Goal: Information Seeking & Learning: Learn about a topic

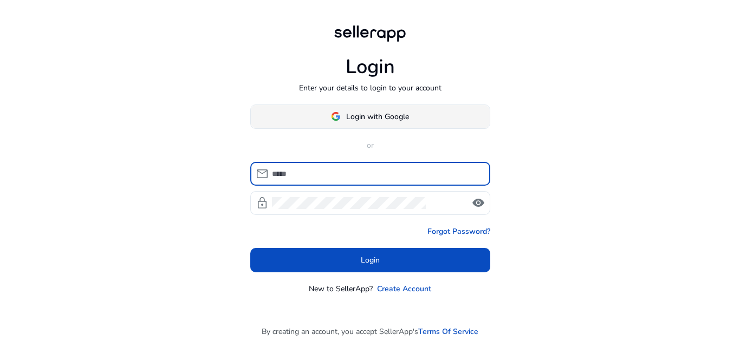
click at [390, 113] on span "Login with Google" at bounding box center [377, 116] width 63 height 11
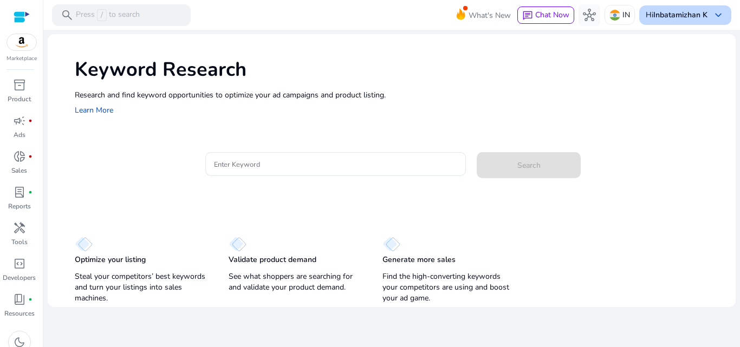
click at [671, 10] on b "Inbatamizhan K" at bounding box center [680, 15] width 54 height 10
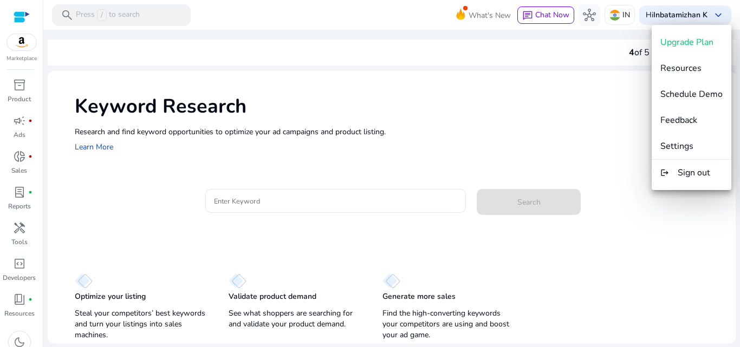
click at [400, 128] on div at bounding box center [370, 173] width 740 height 347
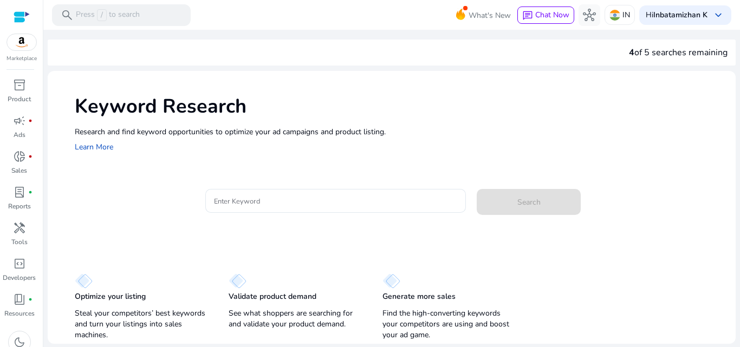
click at [232, 176] on div "Keyword Research Research and find keyword opportunities to optimize your [PERS…" at bounding box center [392, 207] width 688 height 273
click at [234, 194] on div at bounding box center [336, 201] width 244 height 24
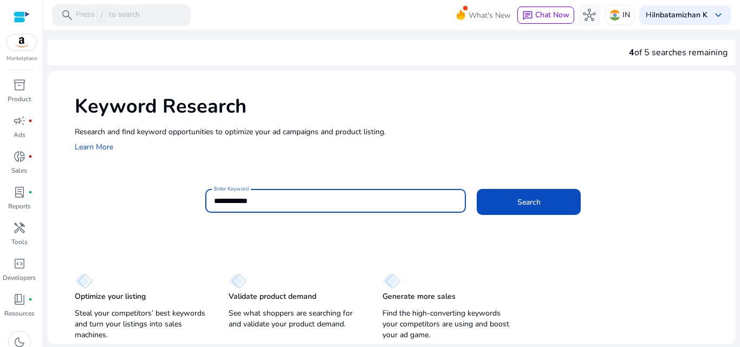
type input "**********"
click at [476, 189] on button "Search" at bounding box center [528, 202] width 104 height 26
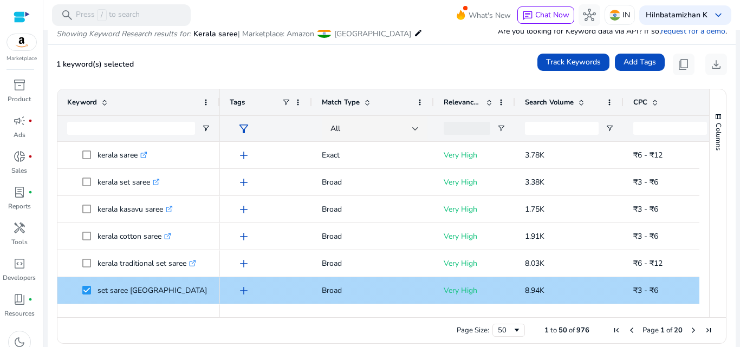
click at [81, 261] on span "kerala traditional set saree .st0{fill:#2c8af8}" at bounding box center [138, 263] width 143 height 22
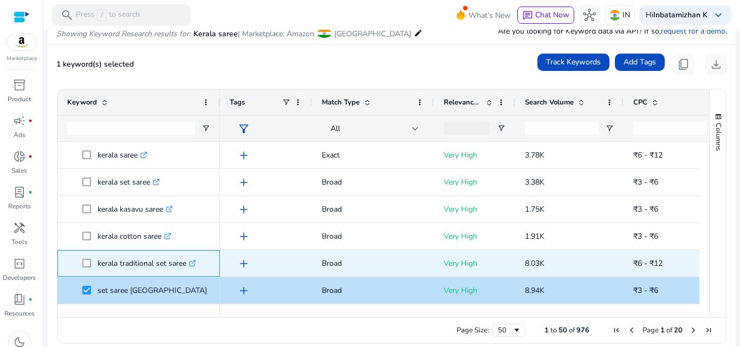
click at [82, 262] on span "kerala traditional set saree .st0{fill:#2c8af8}" at bounding box center [138, 263] width 143 height 22
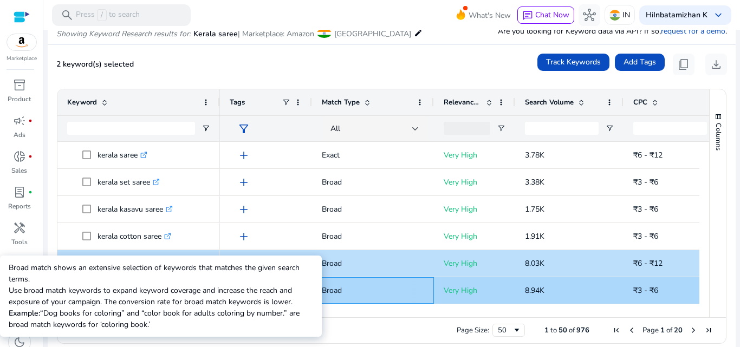
drag, startPoint x: 415, startPoint y: 290, endPoint x: 425, endPoint y: 302, distance: 15.7
click at [421, 296] on p "Broad" at bounding box center [373, 290] width 102 height 22
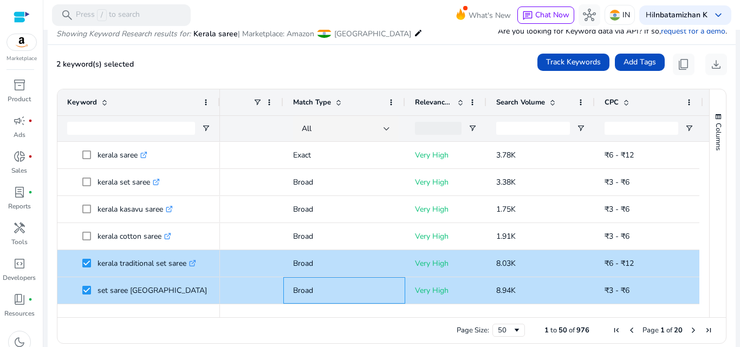
scroll to position [0, 38]
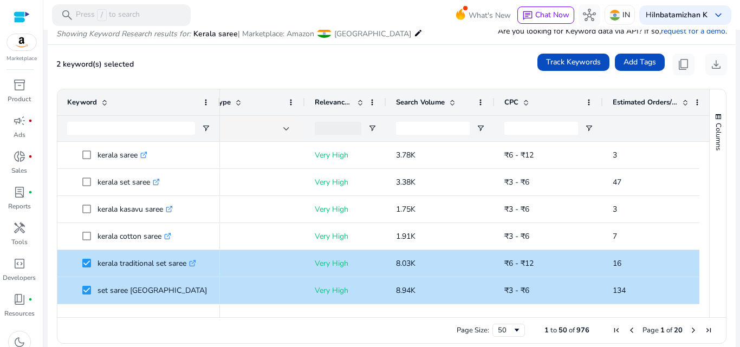
drag, startPoint x: 581, startPoint y: 317, endPoint x: 600, endPoint y: 316, distance: 19.6
click at [600, 316] on div "Drag here to set row groups Drag here to set column labels Keyword Tags 3" at bounding box center [391, 216] width 669 height 255
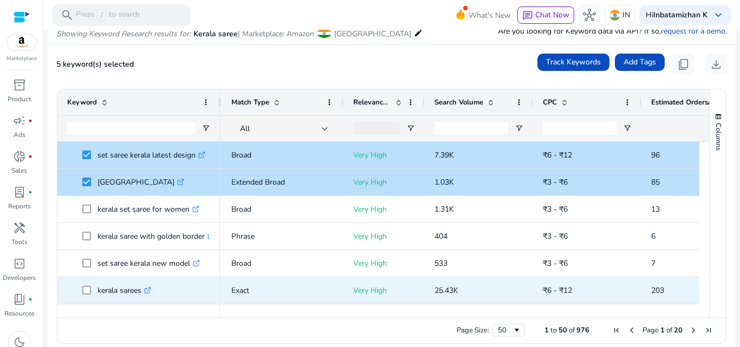
click at [91, 292] on span at bounding box center [89, 290] width 15 height 22
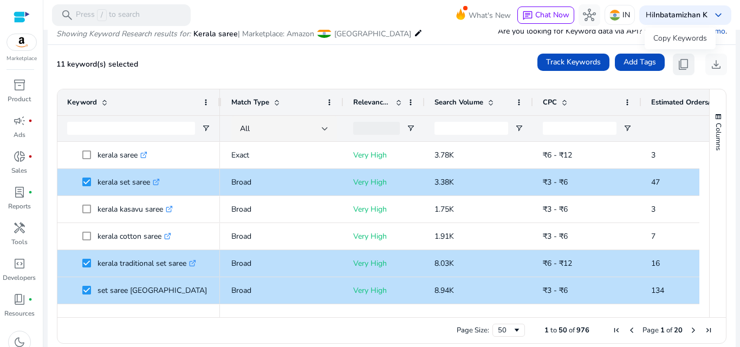
click at [678, 65] on span "content_copy" at bounding box center [683, 64] width 13 height 13
click at [681, 64] on span "content_copy" at bounding box center [683, 64] width 13 height 13
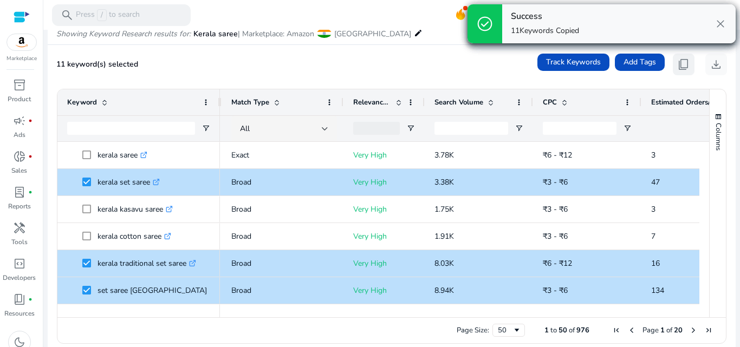
click at [681, 64] on span "content_copy" at bounding box center [683, 64] width 13 height 13
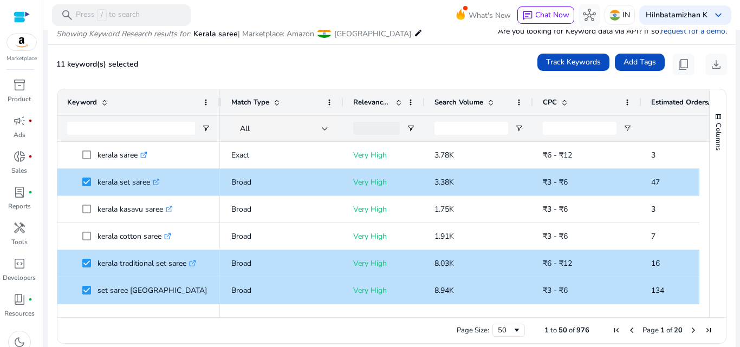
click at [628, 37] on div "Showing Keyword Research results for: Kerala saree | Marketplace: Amazon [GEOGR…" at bounding box center [392, 22] width 688 height 44
